Goal: Book appointment/travel/reservation

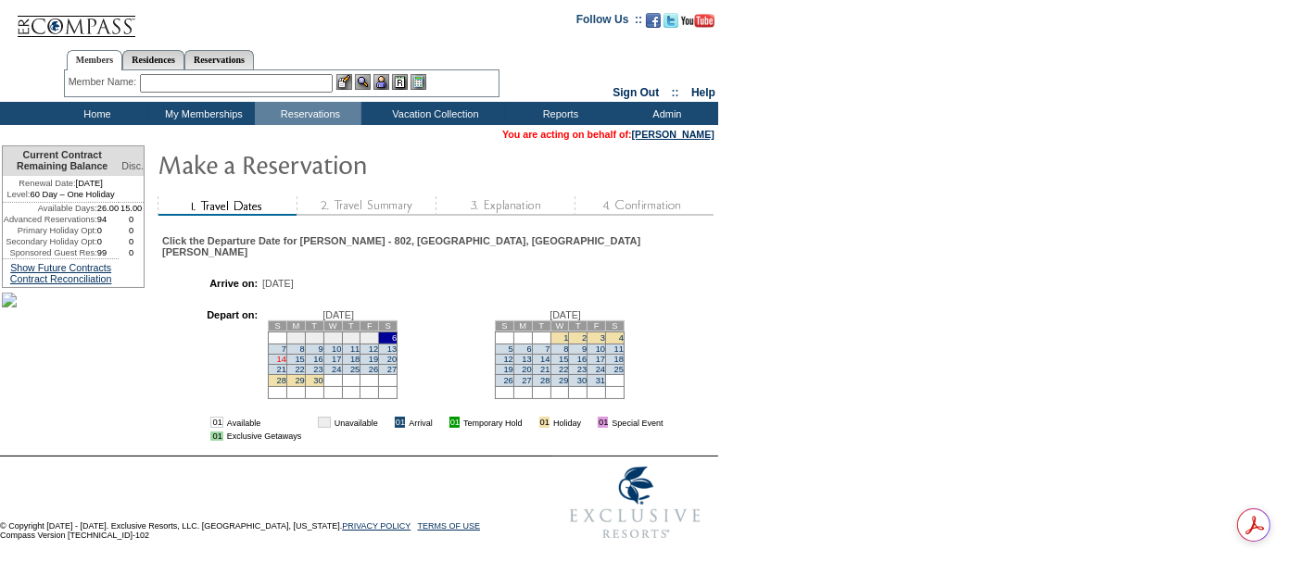
click at [278, 355] on link "14" at bounding box center [281, 359] width 9 height 9
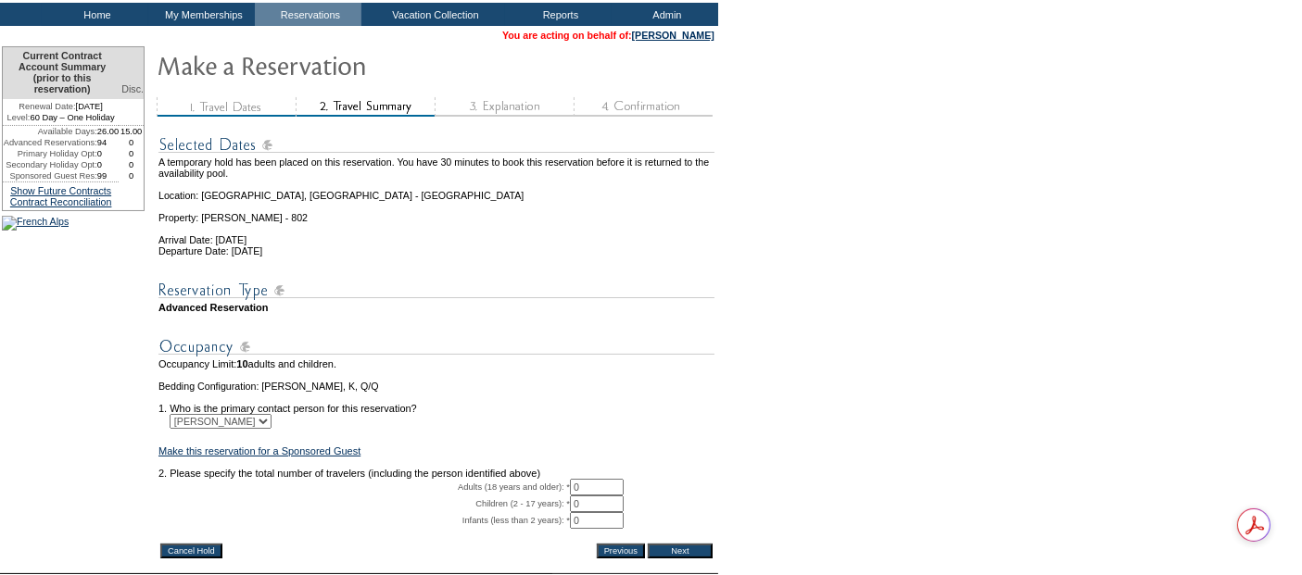
scroll to position [261, 0]
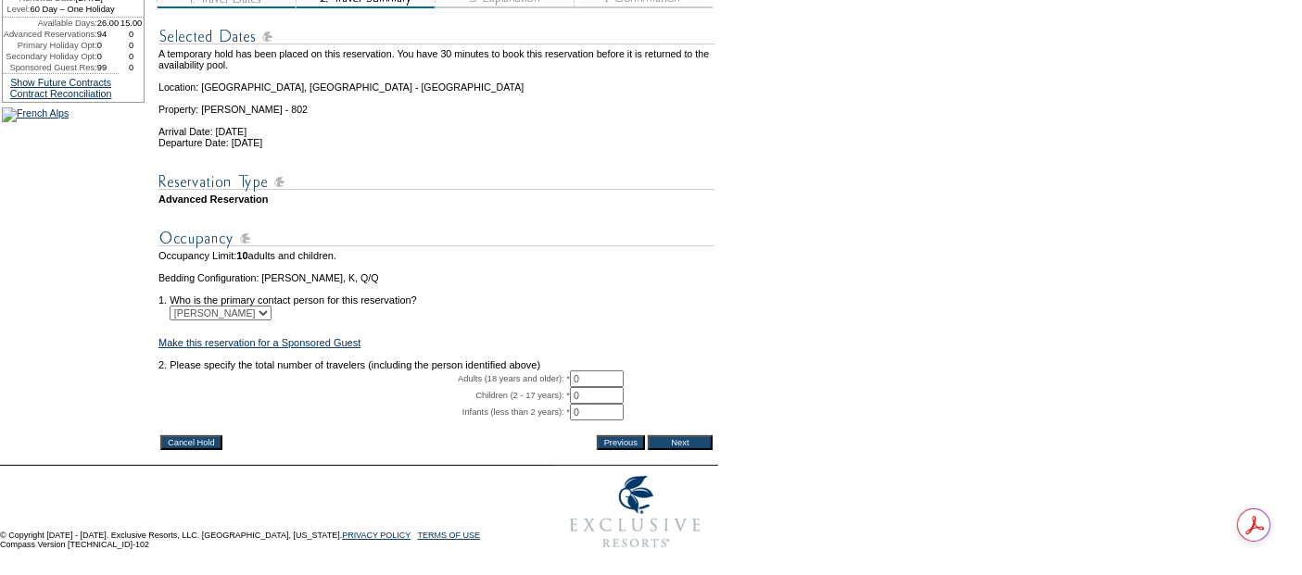
drag, startPoint x: 607, startPoint y: 346, endPoint x: 579, endPoint y: 340, distance: 28.3
click at [579, 371] on input "0" at bounding box center [597, 379] width 54 height 17
type input "2"
click at [697, 435] on input "Next" at bounding box center [680, 442] width 65 height 15
